Goal: Check status: Check status

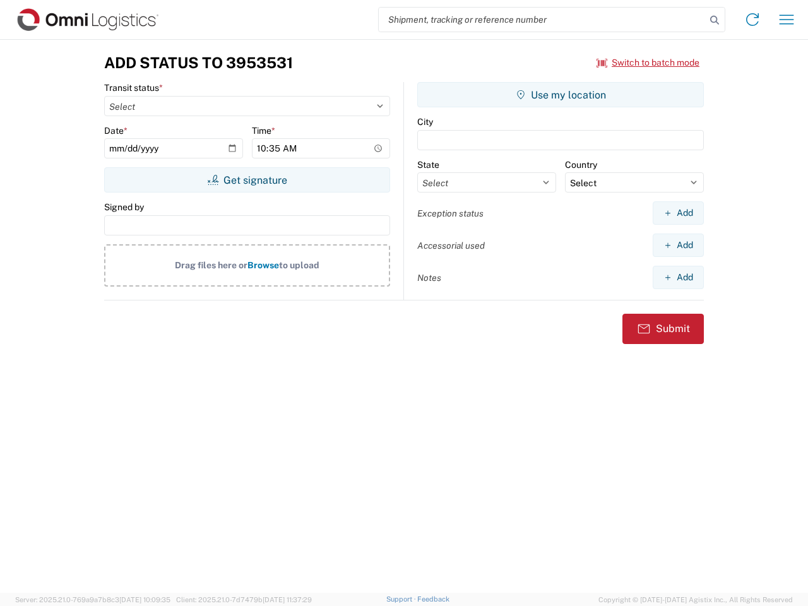
click at [542, 20] on input "search" at bounding box center [542, 20] width 327 height 24
click at [715, 20] on icon at bounding box center [715, 20] width 18 height 18
click at [753, 20] on icon at bounding box center [753, 19] width 20 height 20
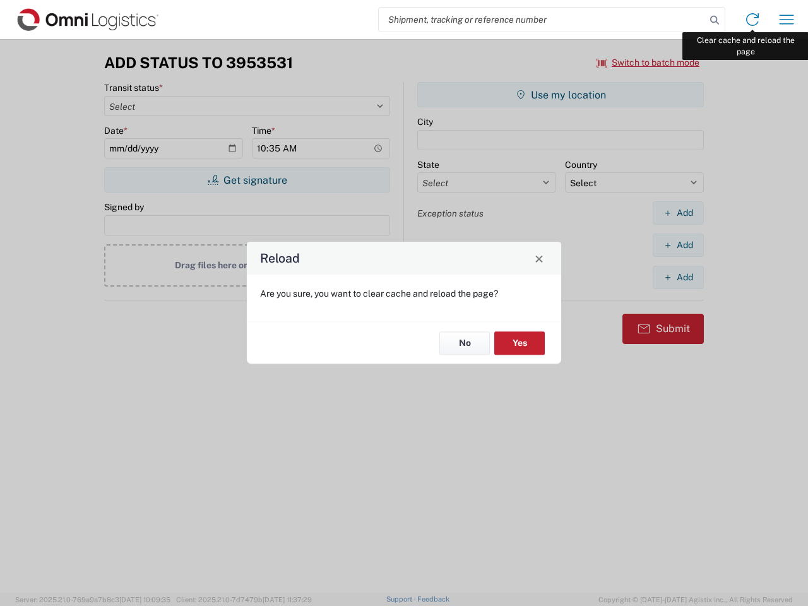
click at [787, 20] on div "Reload Are you sure, you want to clear cache and reload the page? No Yes" at bounding box center [404, 303] width 808 height 606
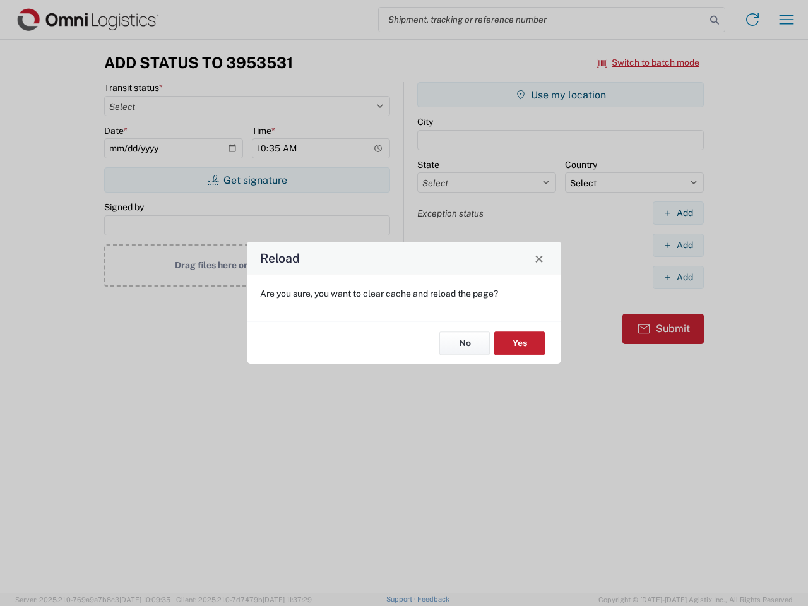
click at [649, 63] on div "Reload Are you sure, you want to clear cache and reload the page? No Yes" at bounding box center [404, 303] width 808 height 606
click at [247, 180] on div "Reload Are you sure, you want to clear cache and reload the page? No Yes" at bounding box center [404, 303] width 808 height 606
click at [561, 95] on div "Reload Are you sure, you want to clear cache and reload the page? No Yes" at bounding box center [404, 303] width 808 height 606
click at [678, 213] on div "Reload Are you sure, you want to clear cache and reload the page? No Yes" at bounding box center [404, 303] width 808 height 606
click at [678, 245] on div "Reload Are you sure, you want to clear cache and reload the page? No Yes" at bounding box center [404, 303] width 808 height 606
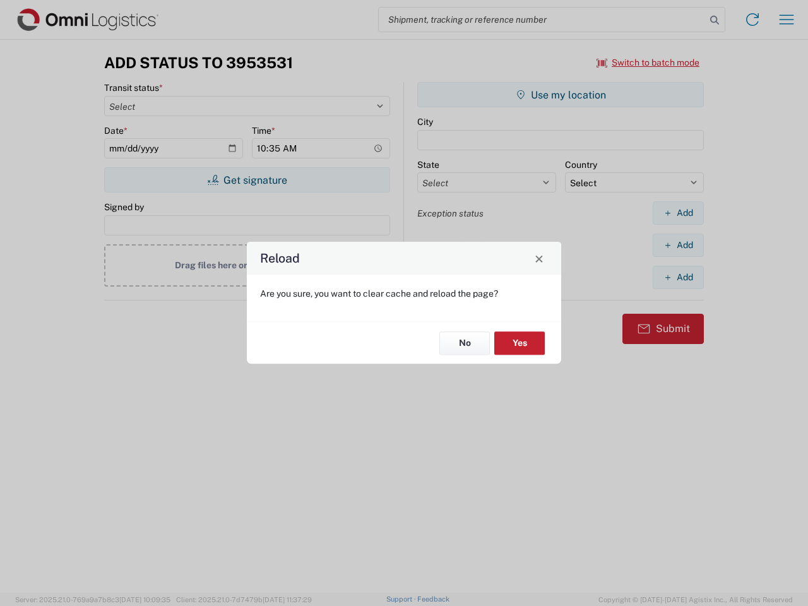
click at [678, 277] on div "Reload Are you sure, you want to clear cache and reload the page? No Yes" at bounding box center [404, 303] width 808 height 606
